Goal: Find specific page/section: Find specific page/section

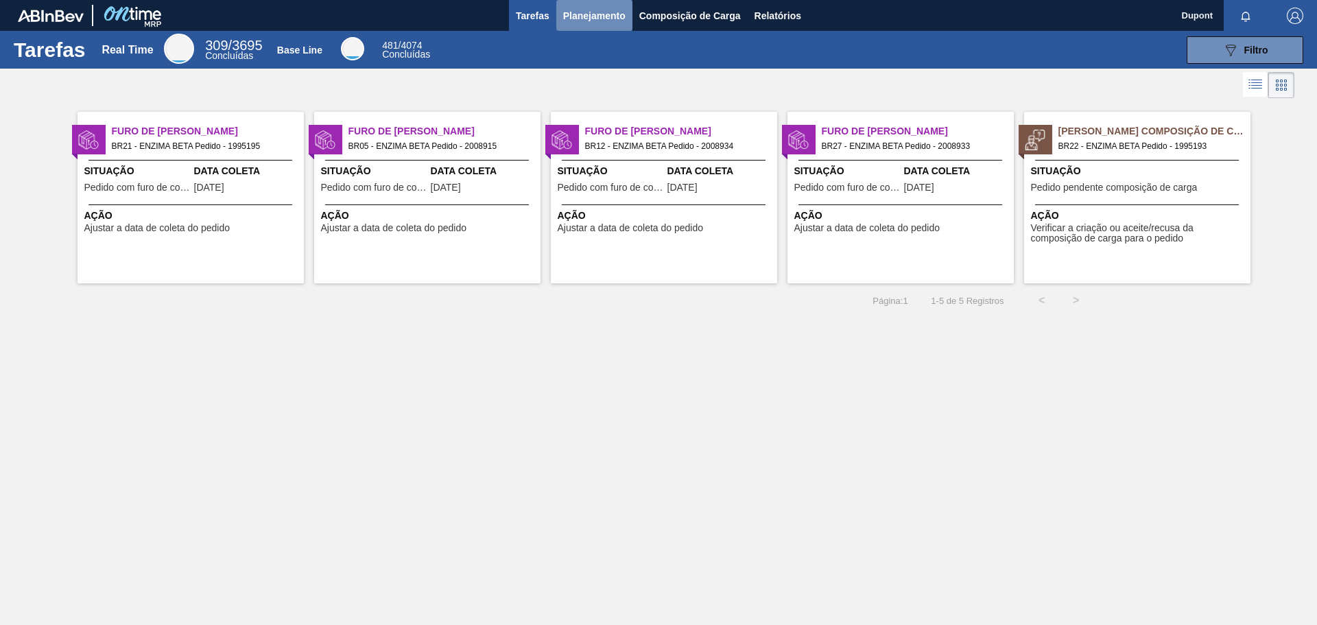
click at [610, 16] on span "Planejamento" at bounding box center [594, 16] width 62 height 16
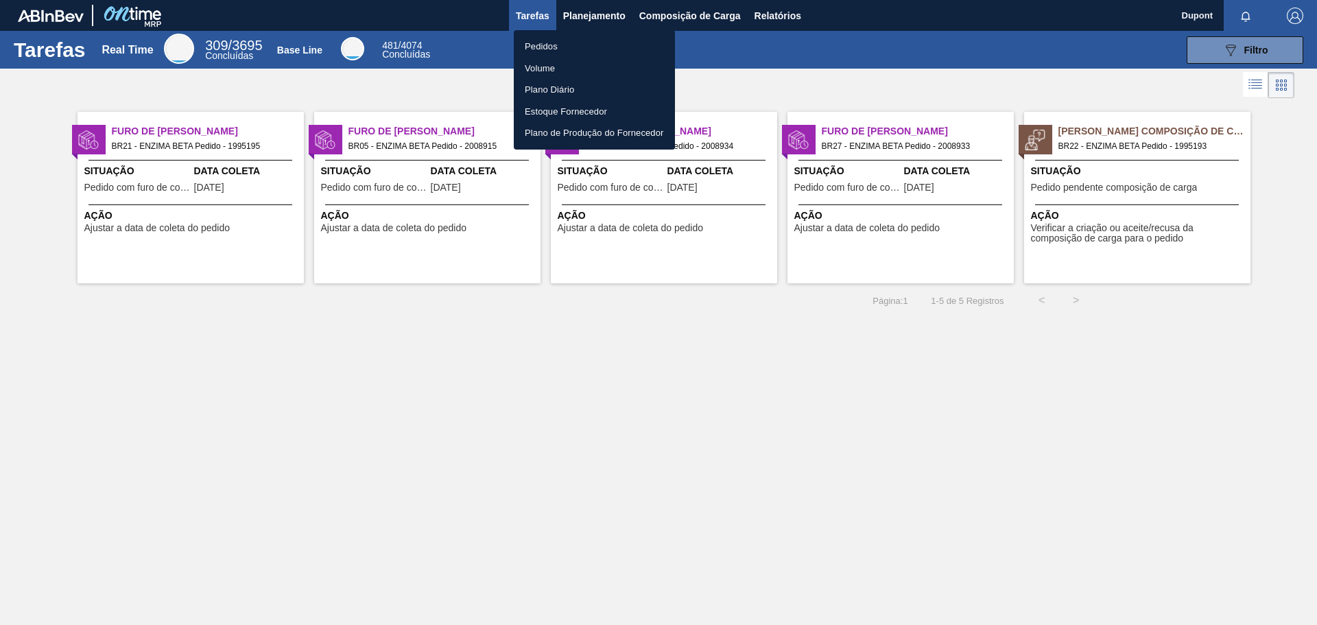
click at [589, 16] on div at bounding box center [658, 312] width 1317 height 625
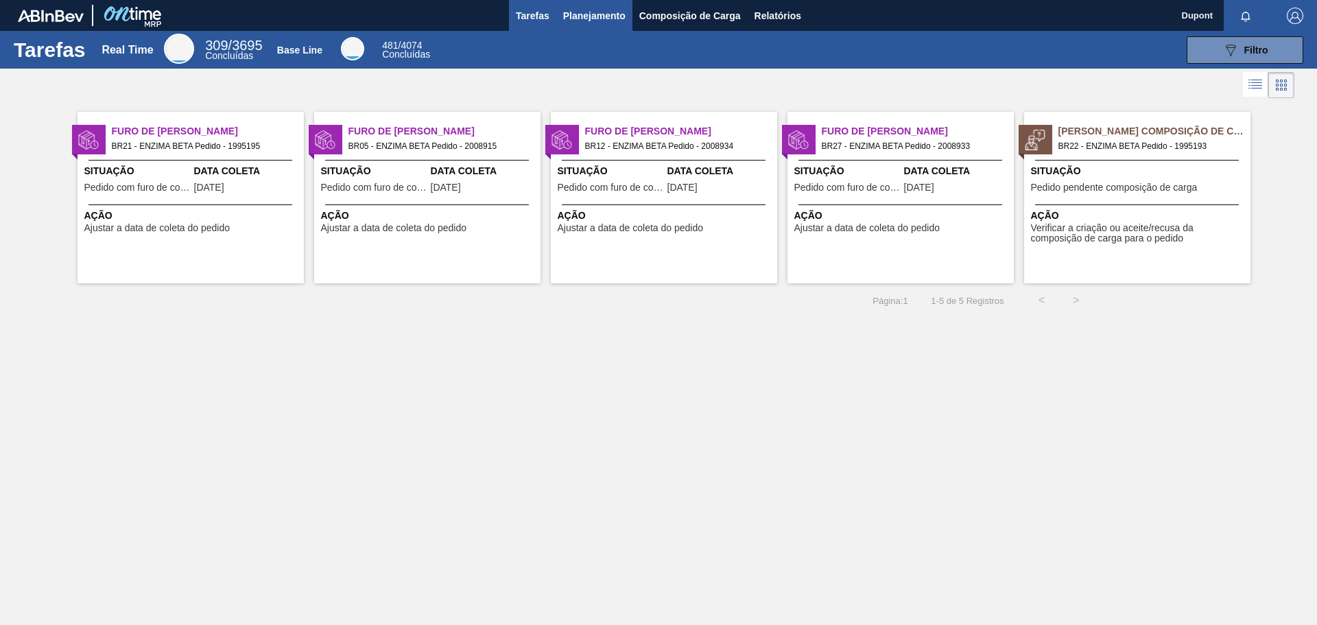
click at [583, 23] on span "Planejamento" at bounding box center [594, 16] width 62 height 16
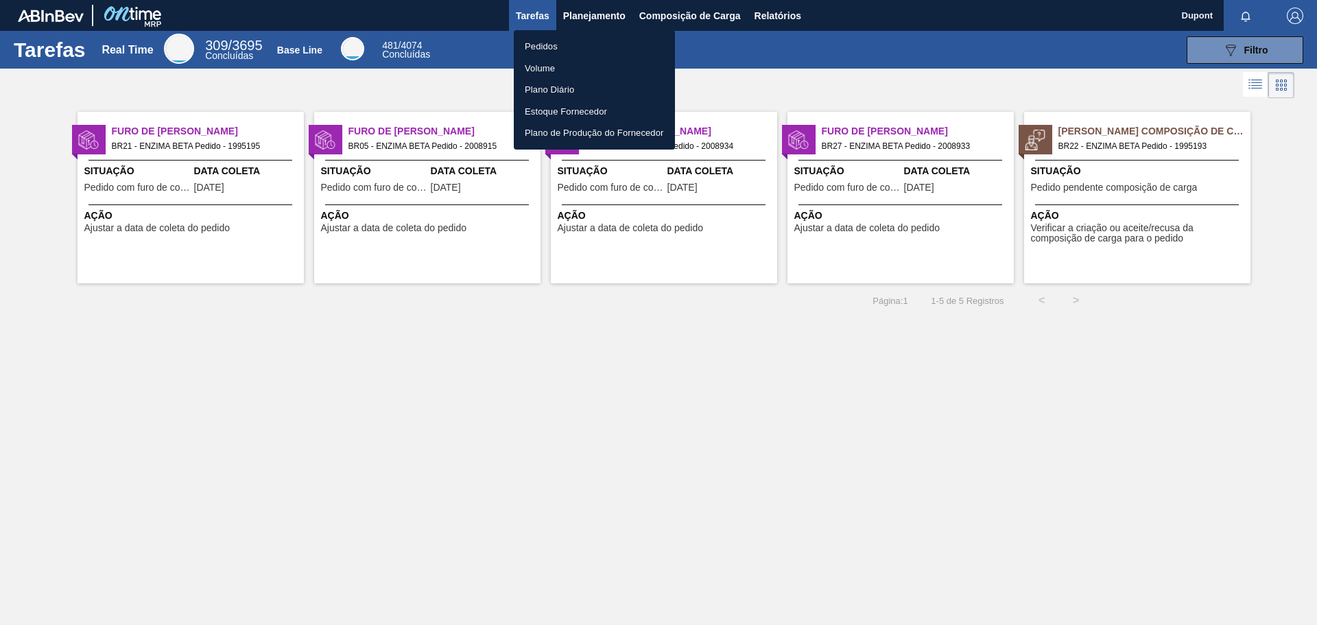
click at [576, 43] on li "Pedidos" at bounding box center [594, 47] width 161 height 22
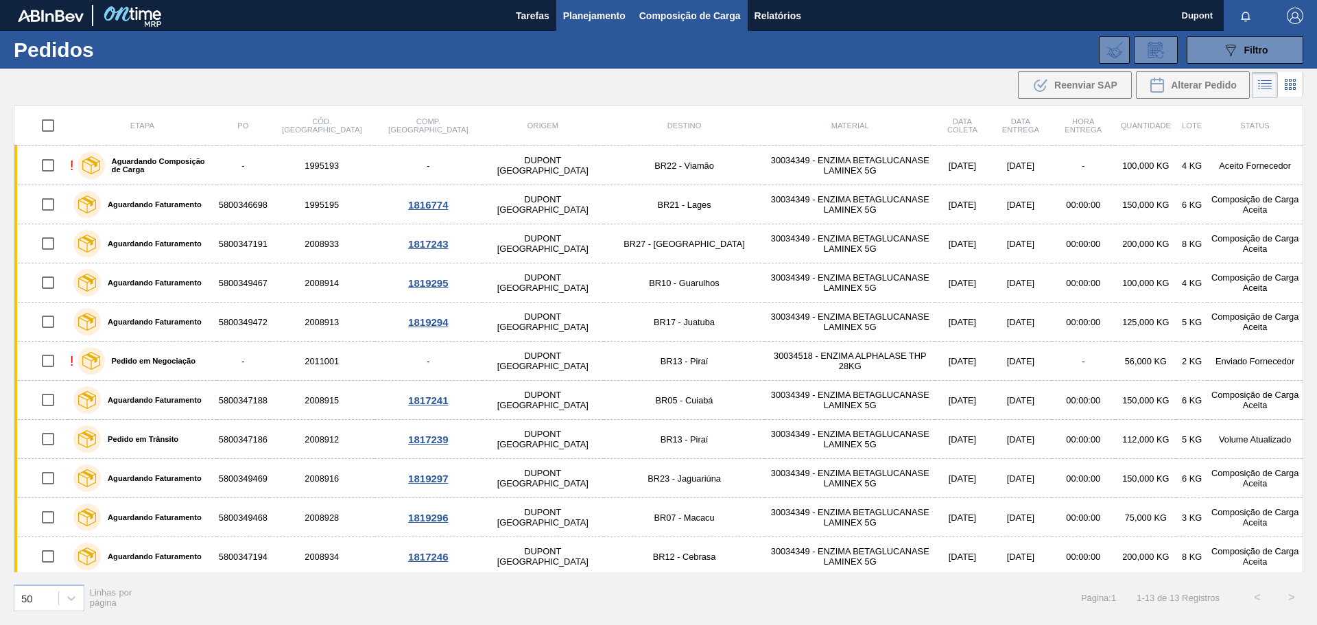
click at [710, 22] on span "Composição de Carga" at bounding box center [691, 16] width 102 height 16
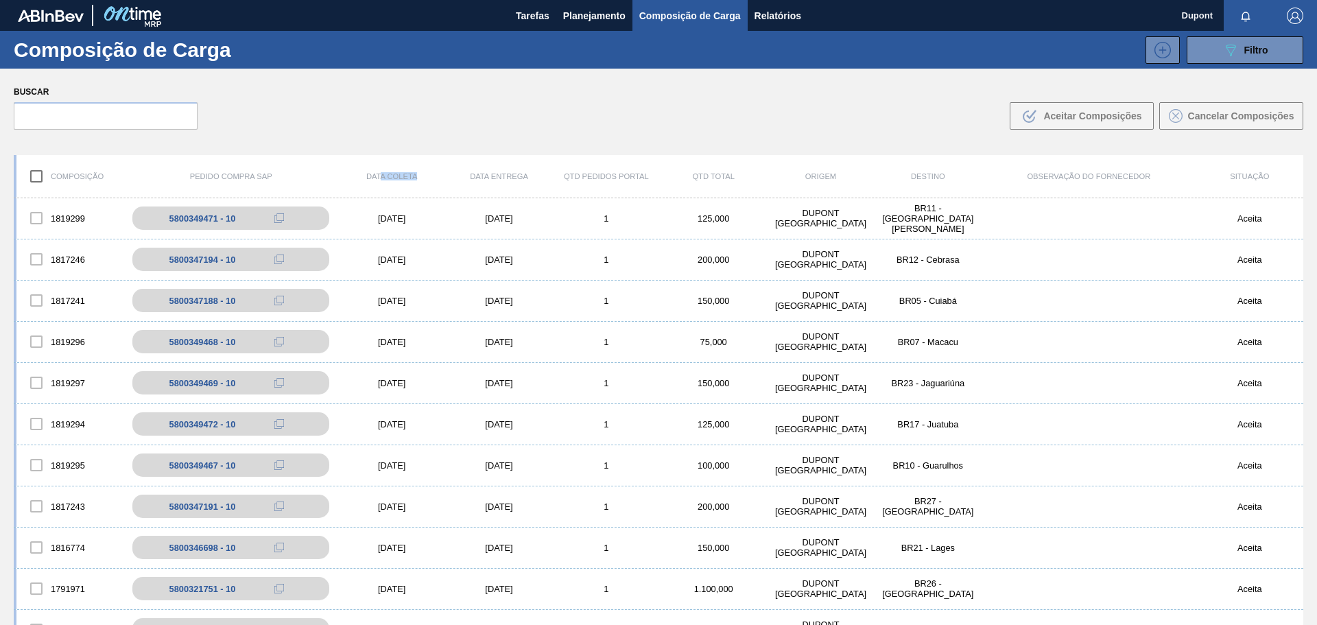
drag, startPoint x: 418, startPoint y: 174, endPoint x: 379, endPoint y: 174, distance: 38.4
click at [379, 174] on div "Data coleta" at bounding box center [391, 176] width 107 height 8
click at [408, 178] on div "Data coleta" at bounding box center [391, 176] width 107 height 8
click at [579, 92] on div "Buscar .b{fill:var(--color-action-default)} Aceitar Composições Cancelar Compos…" at bounding box center [658, 106] width 1317 height 75
